Goal: Download file/media

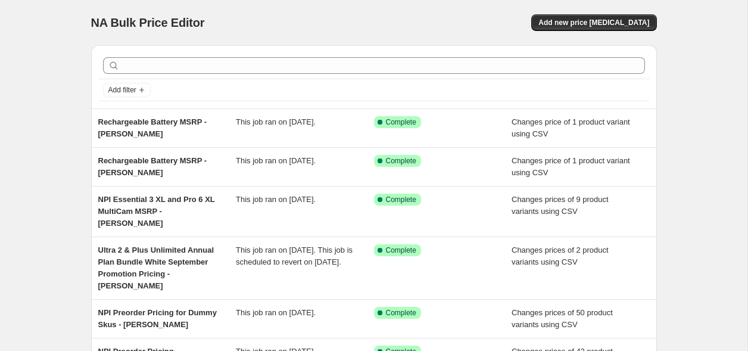
scroll to position [310, 0]
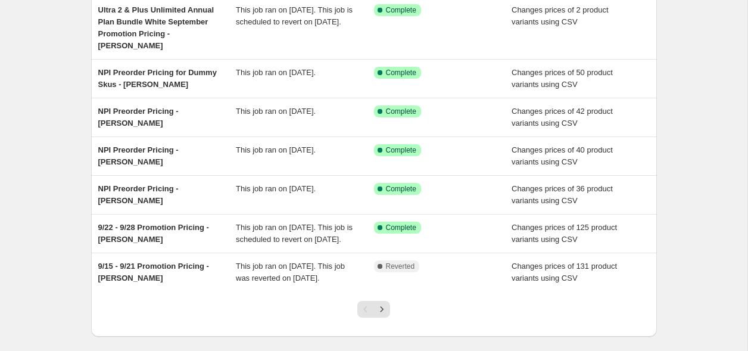
scroll to position [298, 0]
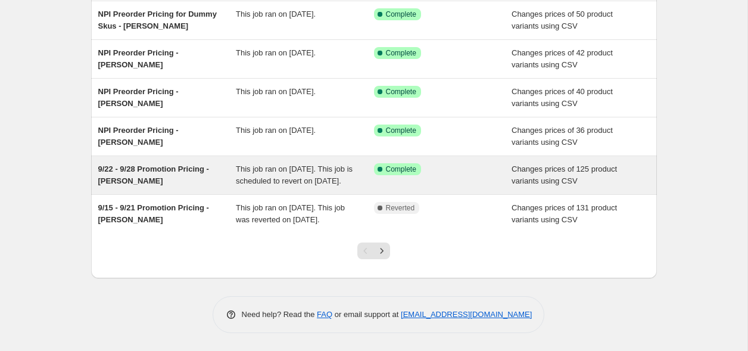
click at [310, 164] on span "This job ran on [DATE]. This job is scheduled to revert on [DATE]." at bounding box center [294, 174] width 117 height 21
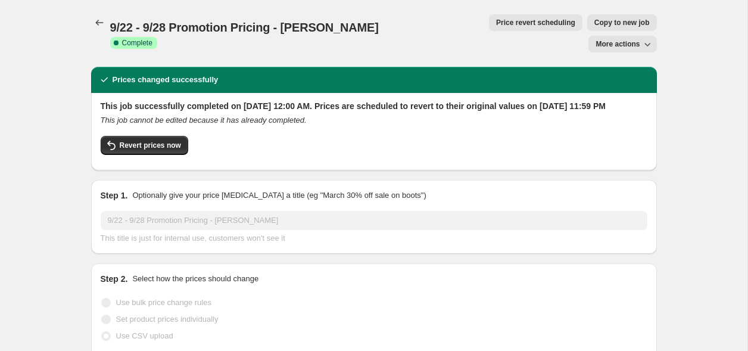
click at [627, 39] on span "More actions" at bounding box center [617, 44] width 44 height 10
click at [617, 40] on button "Export Recap CSV" at bounding box center [627, 47] width 72 height 19
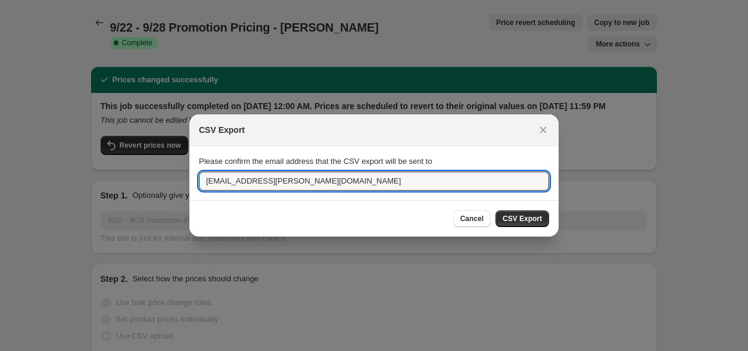
drag, startPoint x: 296, startPoint y: 190, endPoint x: 120, endPoint y: 180, distance: 176.5
paste input "cmillar"
type input "cmillar@arlo.com"
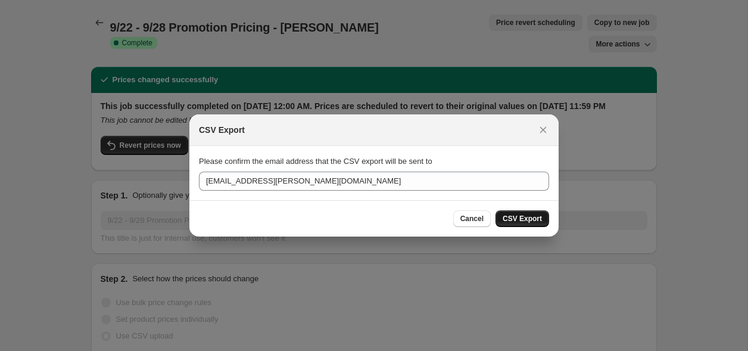
click at [523, 217] on span "CSV Export" at bounding box center [522, 219] width 39 height 10
